Goal: Task Accomplishment & Management: Use online tool/utility

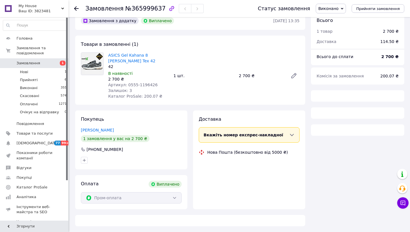
scroll to position [28, 0]
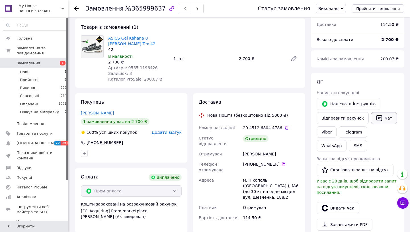
click at [382, 118] on button "Чат" at bounding box center [384, 118] width 26 height 12
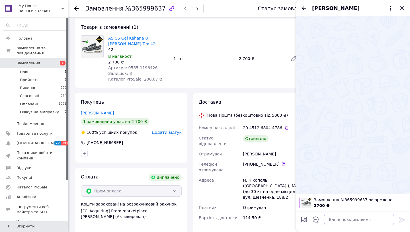
click at [333, 221] on textarea at bounding box center [359, 219] width 70 height 11
paste textarea "[URL][DOMAIN_NAME]"
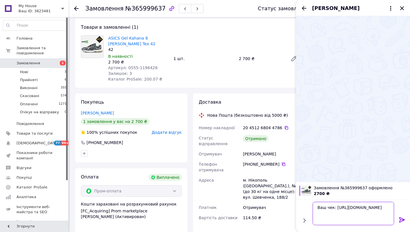
type textarea "Ваш чек: [URL][DOMAIN_NAME]"
click at [401, 217] on icon at bounding box center [402, 219] width 7 height 7
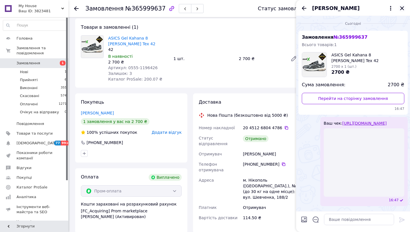
click at [403, 7] on icon "Закрити" at bounding box center [402, 8] width 4 height 4
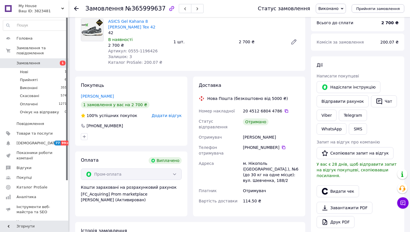
scroll to position [73, 0]
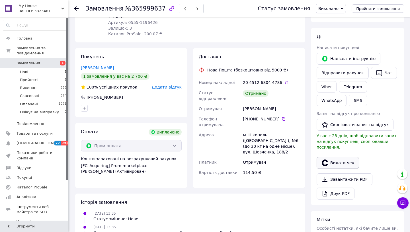
click at [341, 157] on button "Видати чек" at bounding box center [338, 163] width 42 height 12
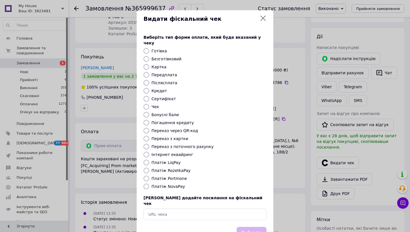
click at [169, 168] on label "Платіж RozetkaPay" at bounding box center [170, 170] width 39 height 5
click at [149, 168] on input "Платіж RozetkaPay" at bounding box center [146, 171] width 6 height 6
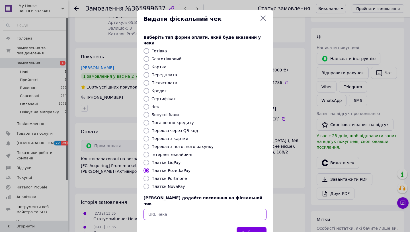
click at [160, 209] on input "text" at bounding box center [204, 214] width 123 height 11
paste input "[URL][DOMAIN_NAME]"
radio input "false"
type input "[URL][DOMAIN_NAME]"
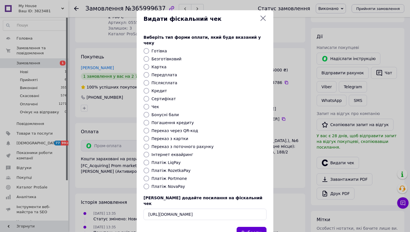
click at [246, 227] on button "Вибрати" at bounding box center [252, 233] width 30 height 12
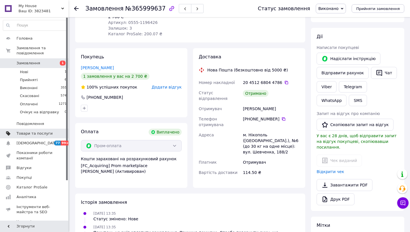
click at [50, 133] on span "Товари та послуги" at bounding box center [35, 133] width 36 height 5
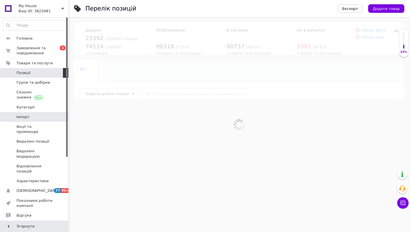
click at [26, 117] on span "Імпорт" at bounding box center [23, 116] width 13 height 5
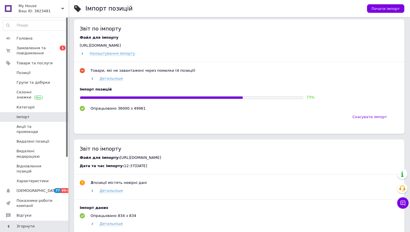
scroll to position [264, 0]
